Goal: Task Accomplishment & Management: Manage account settings

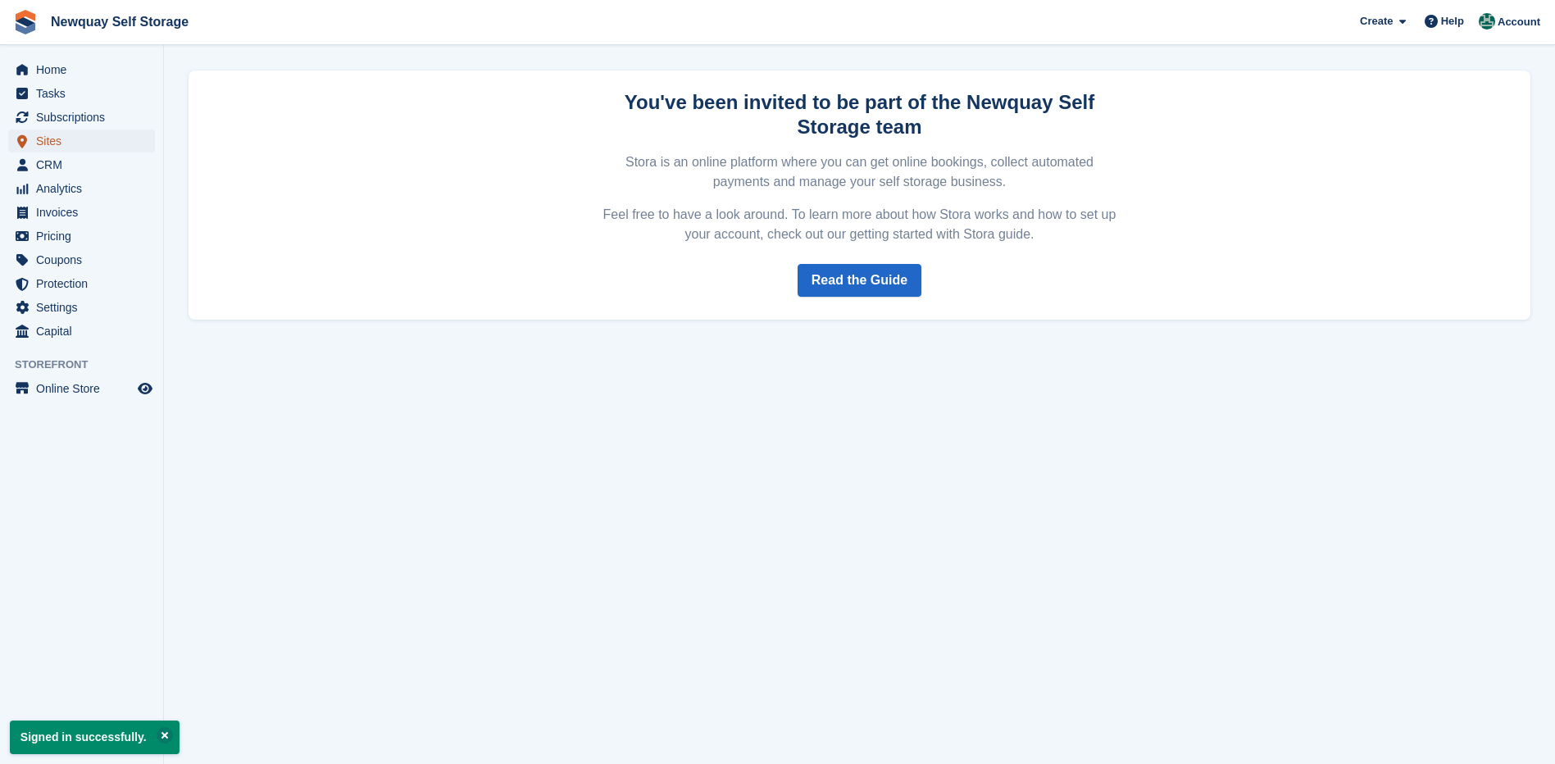
click at [52, 134] on span "Sites" at bounding box center [85, 141] width 98 height 23
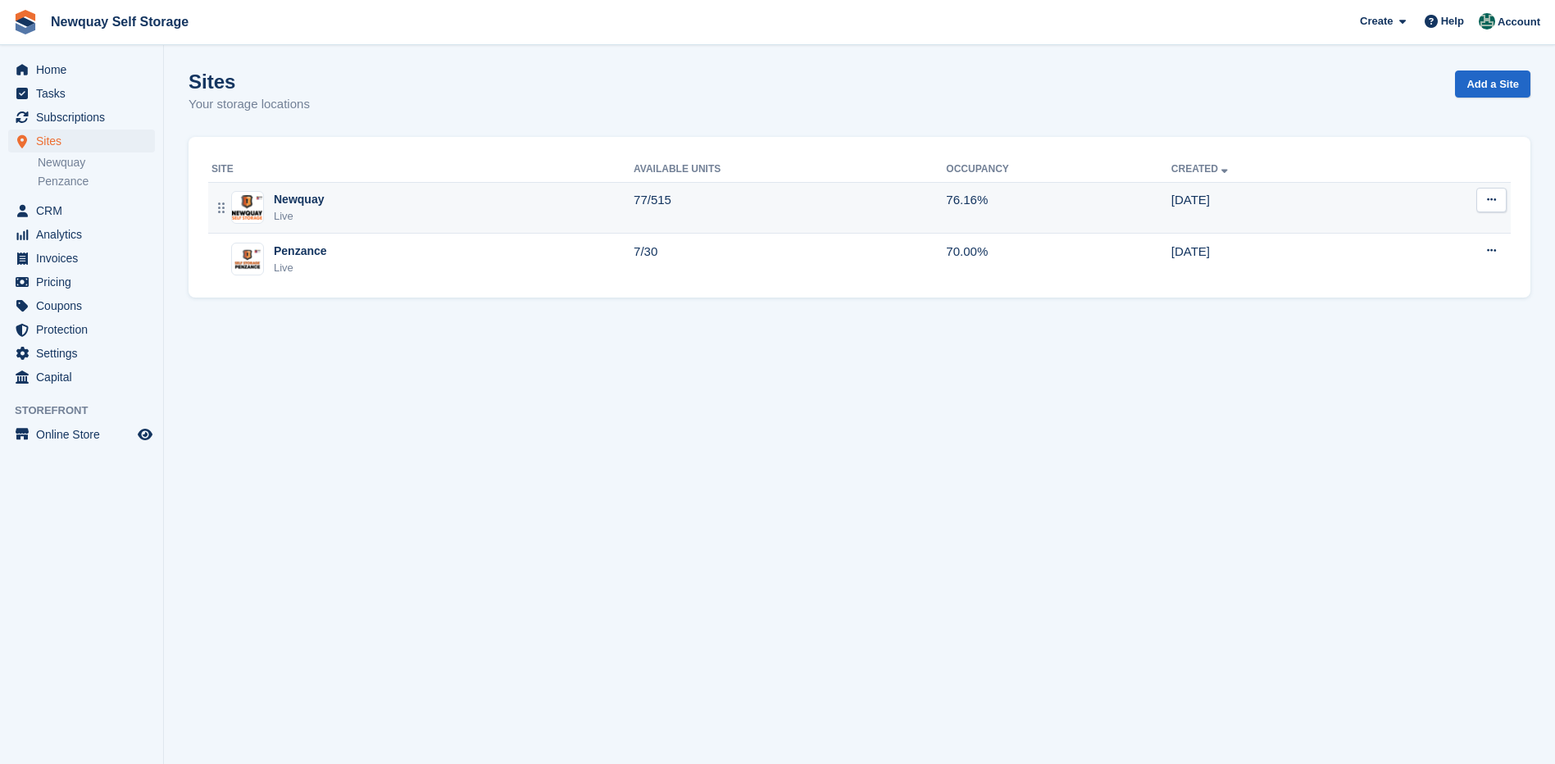
click at [295, 211] on div "Live" at bounding box center [299, 216] width 50 height 16
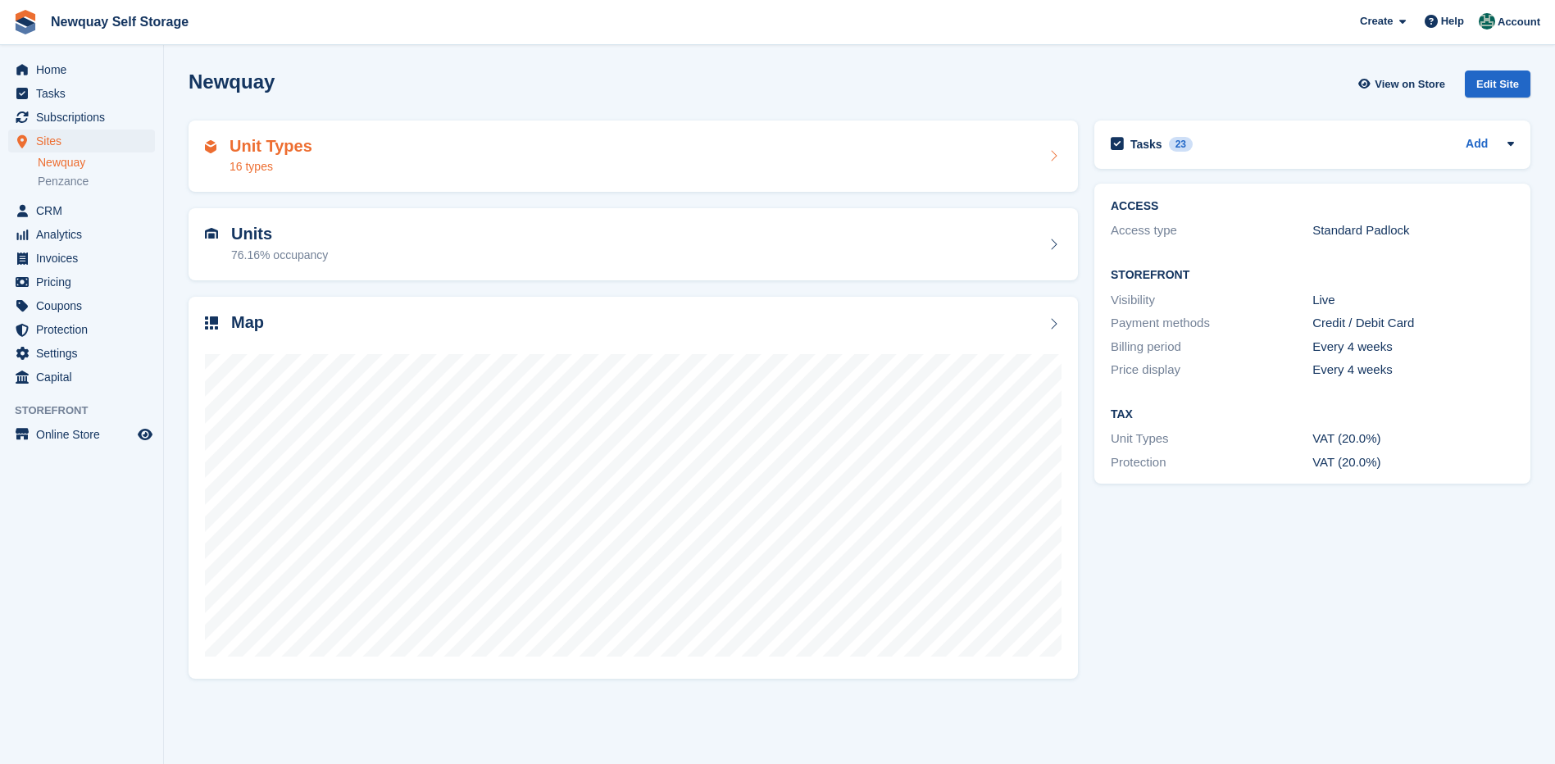
click at [282, 149] on h2 "Unit Types" at bounding box center [271, 146] width 83 height 19
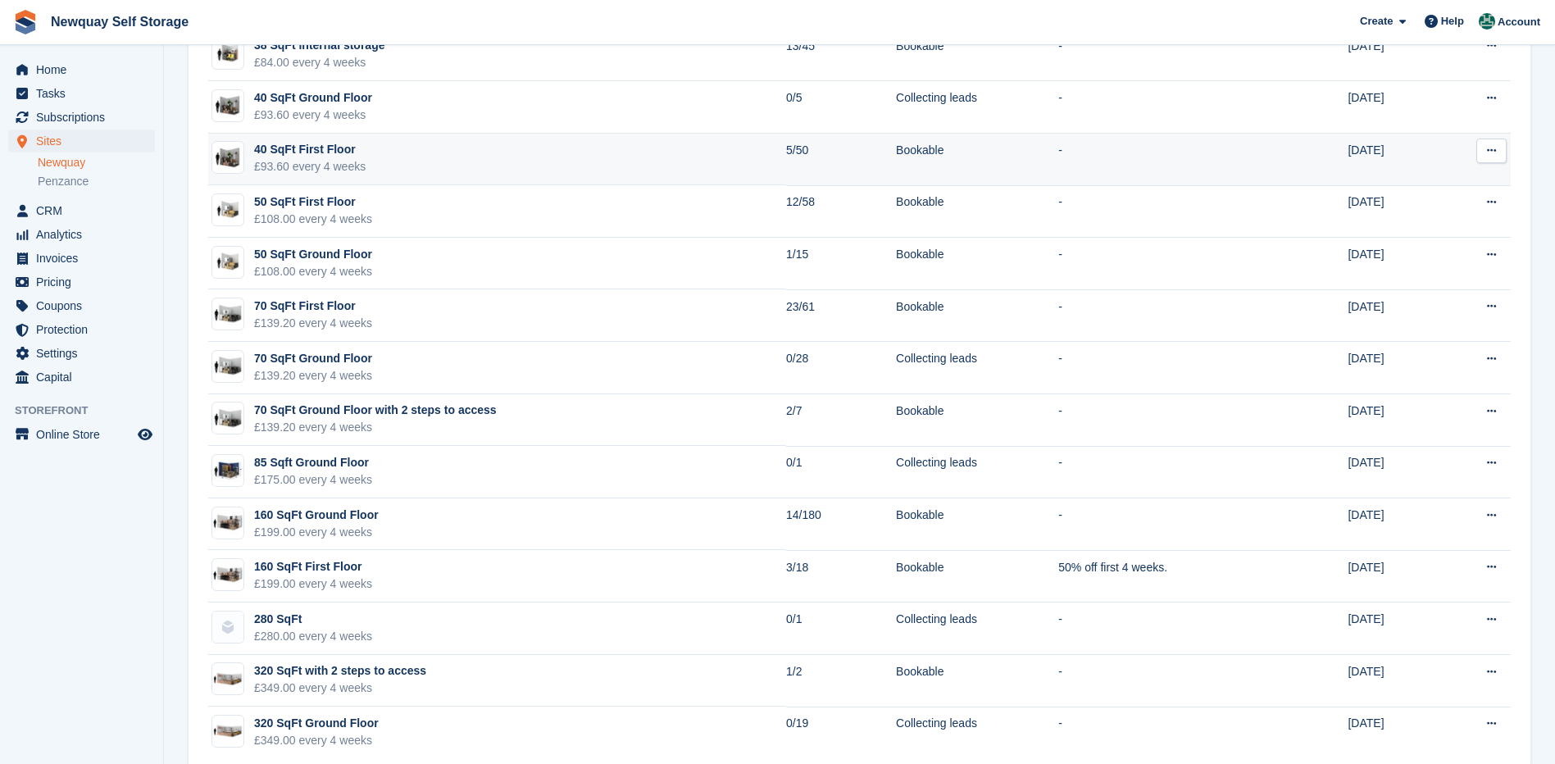
scroll to position [275, 0]
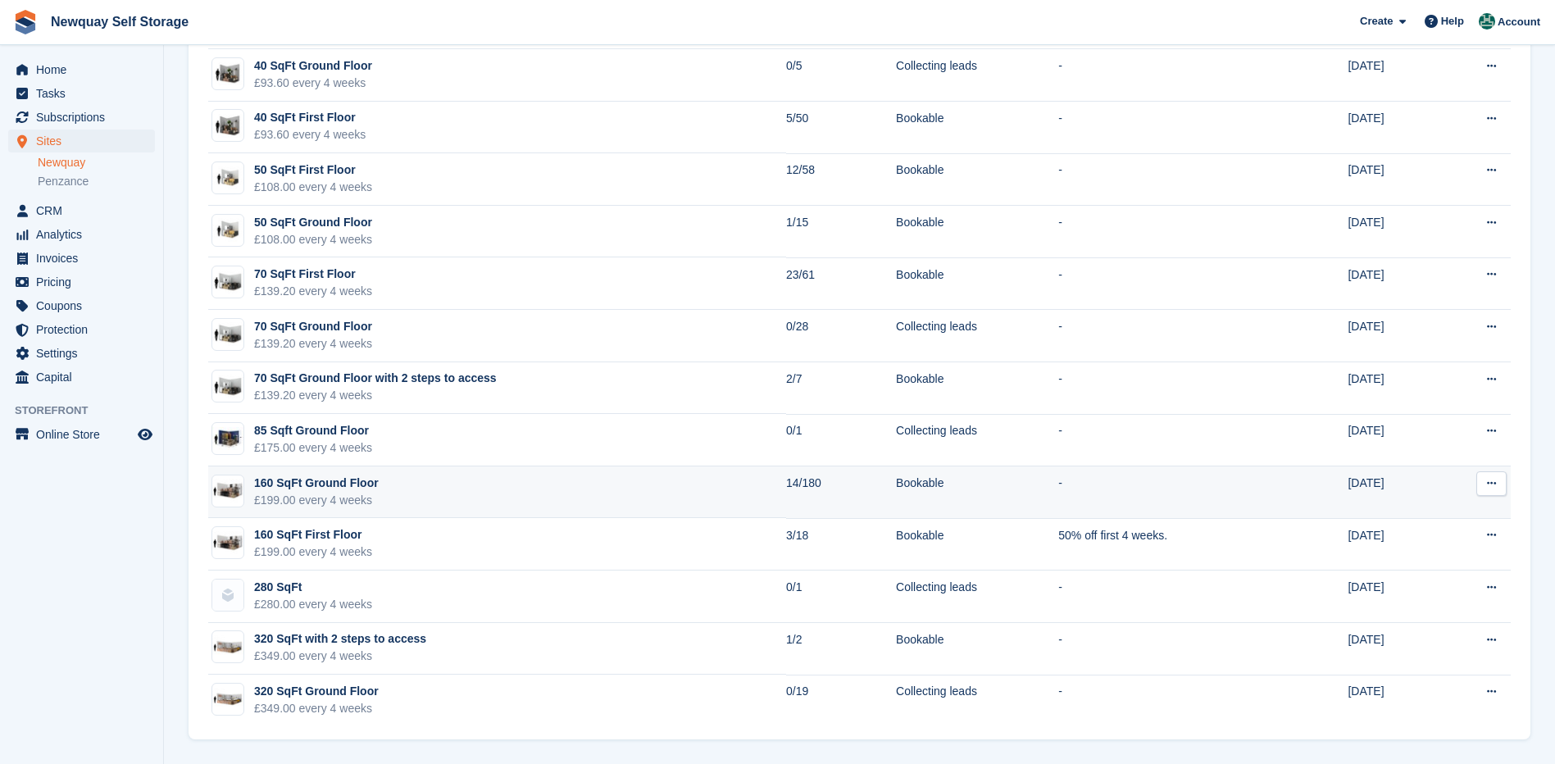
click at [334, 496] on div "£199.00 every 4 weeks" at bounding box center [316, 500] width 125 height 17
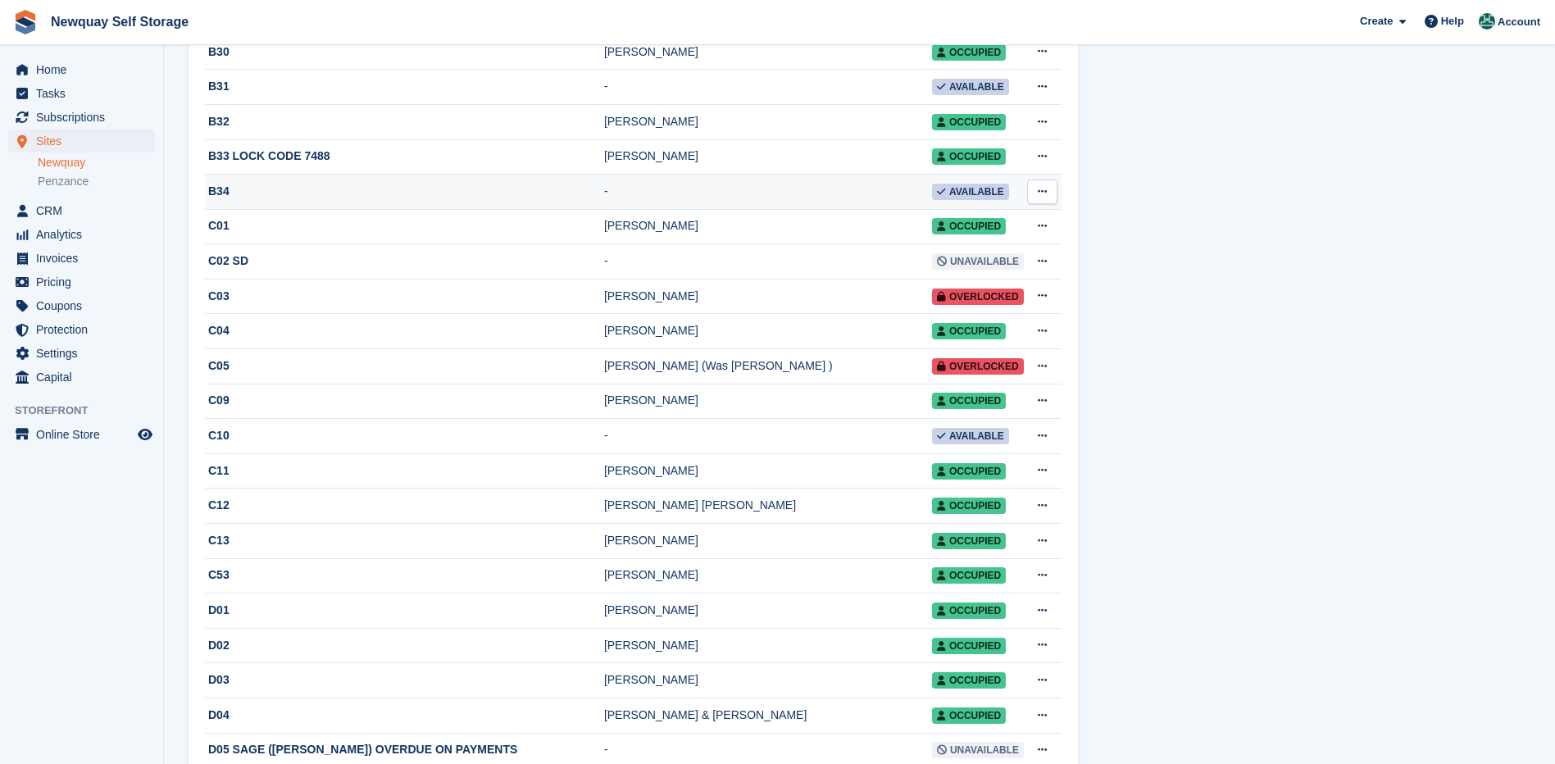
scroll to position [2377, 0]
